Goal: Transaction & Acquisition: Book appointment/travel/reservation

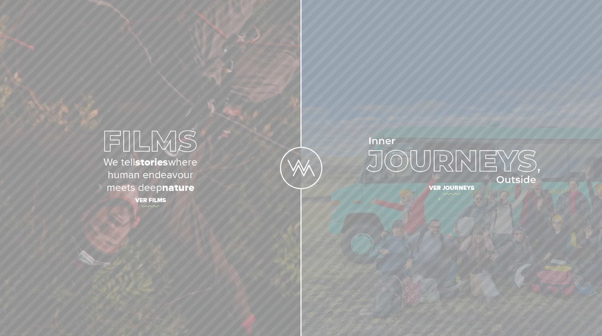
click at [439, 199] on link "Ver journeys" at bounding box center [451, 168] width 301 height 336
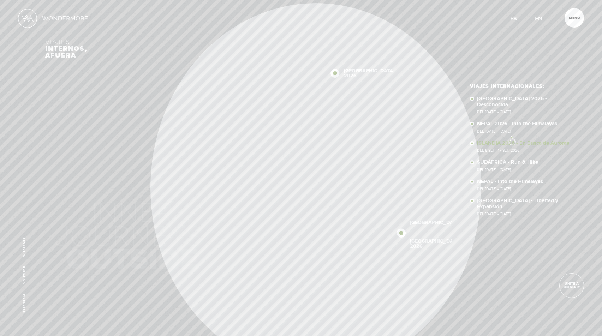
click at [512, 141] on link "ISLANDIA 2026 - En Busca de Auroras Del 8 SET - 17 SET, 2026" at bounding box center [524, 147] width 95 height 12
click at [568, 12] on article "Menu Cerrar" at bounding box center [574, 17] width 19 height 19
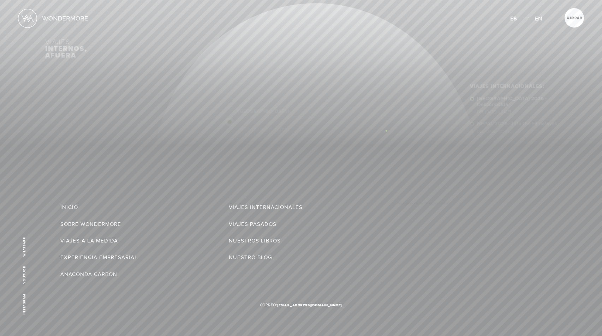
click at [386, 131] on div at bounding box center [301, 168] width 602 height 336
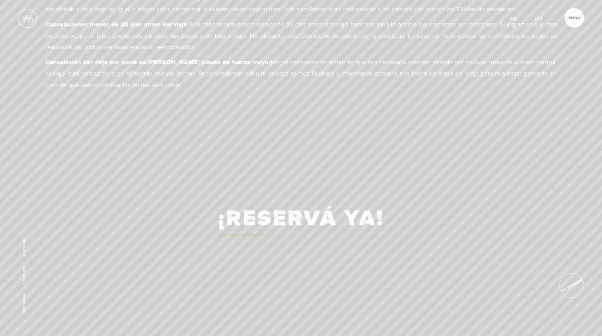
scroll to position [5362, 0]
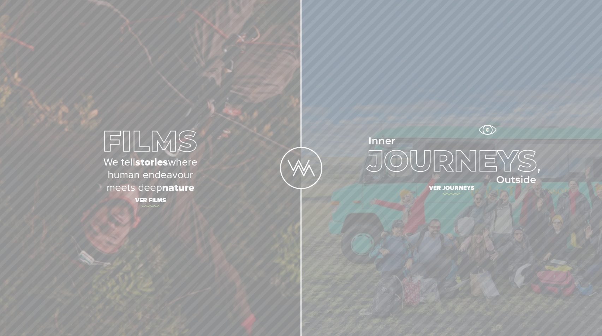
click at [473, 160] on img at bounding box center [452, 160] width 177 height 46
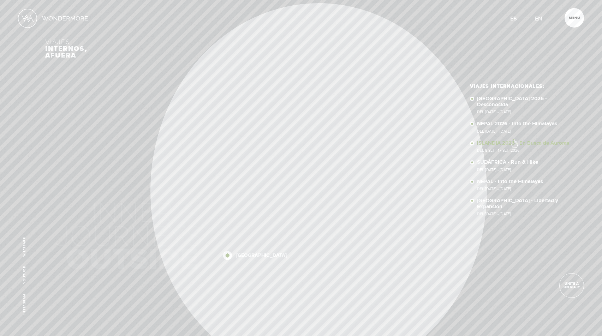
click at [514, 141] on link "ISLANDIA 2026 - En Busca de Auroras Del 8 SET - 17 SET, 2026" at bounding box center [524, 147] width 95 height 12
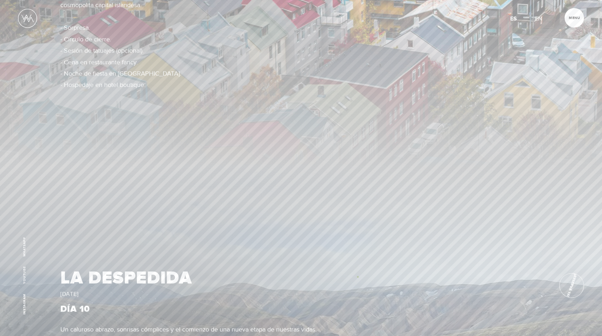
scroll to position [3989, 0]
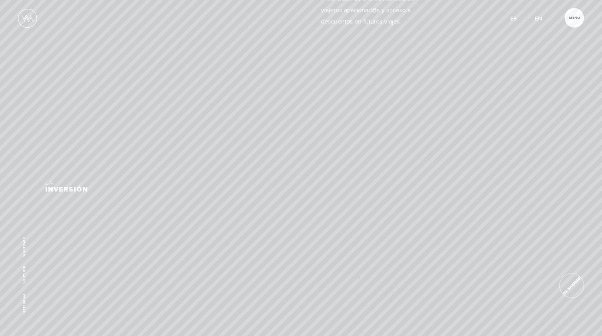
scroll to position [4771, 0]
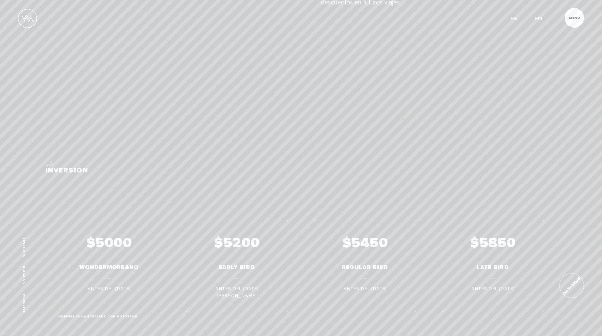
scroll to position [4785, 0]
